Goal: Information Seeking & Learning: Get advice/opinions

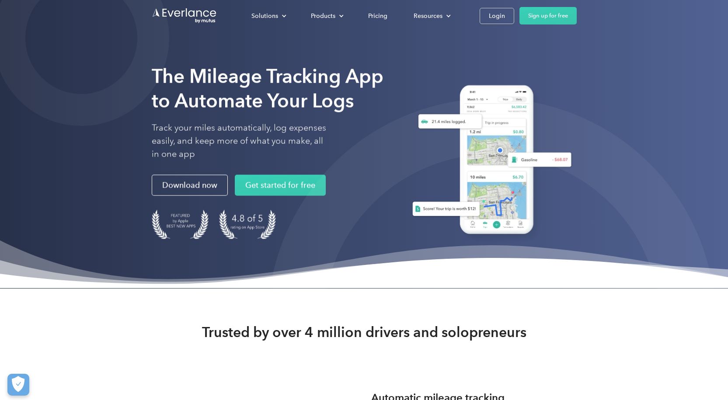
drag, startPoint x: 697, startPoint y: 1, endPoint x: 562, endPoint y: 55, distance: 145.1
click at [564, 55] on div "The Mileage Tracking App to Automate Your Logs Track your miles automatically, …" at bounding box center [364, 144] width 728 height 288
click at [484, 17] on link "Login" at bounding box center [496, 16] width 35 height 16
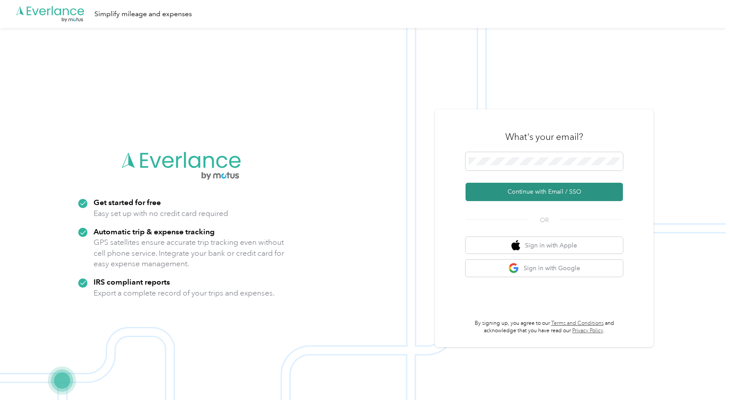
click at [529, 193] on button "Continue with Email / SSO" at bounding box center [543, 192] width 157 height 18
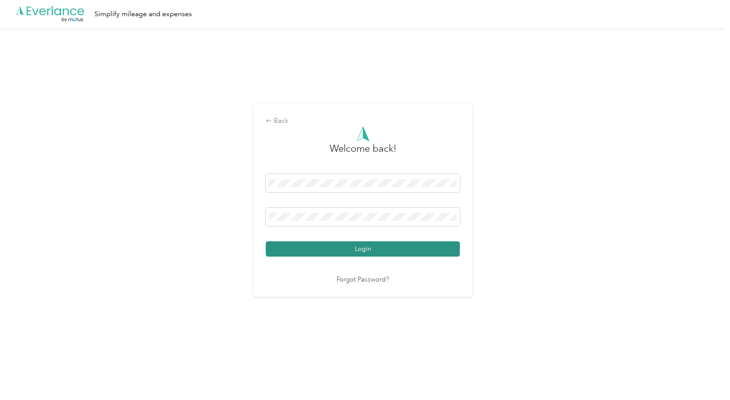
click at [375, 251] on button "Login" at bounding box center [363, 248] width 194 height 15
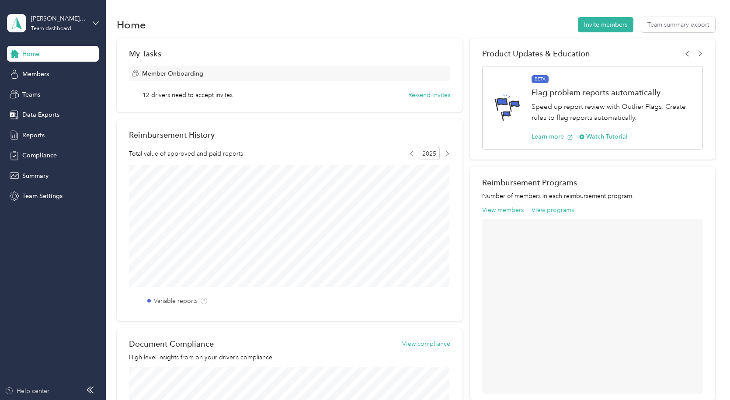
click at [39, 392] on div "Help center" at bounding box center [27, 390] width 45 height 9
